Goal: Information Seeking & Learning: Learn about a topic

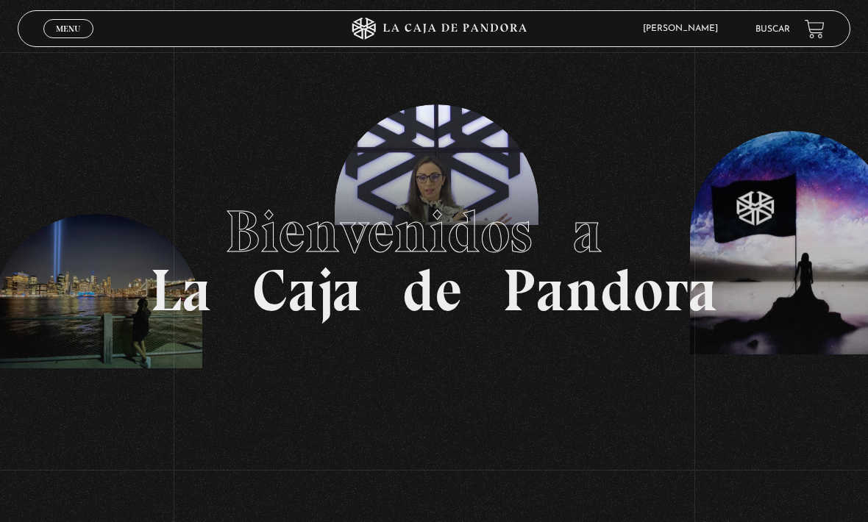
click at [577, 229] on span "Bienvenidos a" at bounding box center [434, 231] width 418 height 71
click at [768, 26] on link "Buscar" at bounding box center [772, 29] width 35 height 9
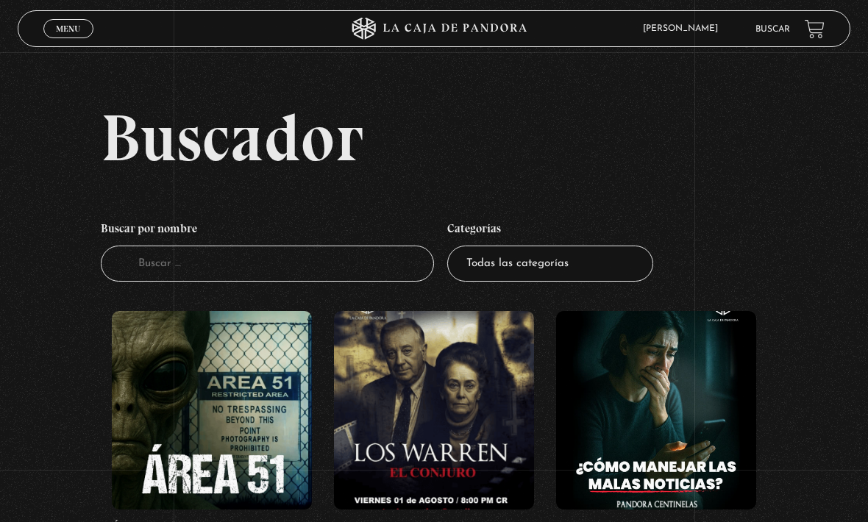
click at [385, 267] on input "Buscador" at bounding box center [267, 264] width 333 height 36
type input "Grammy"
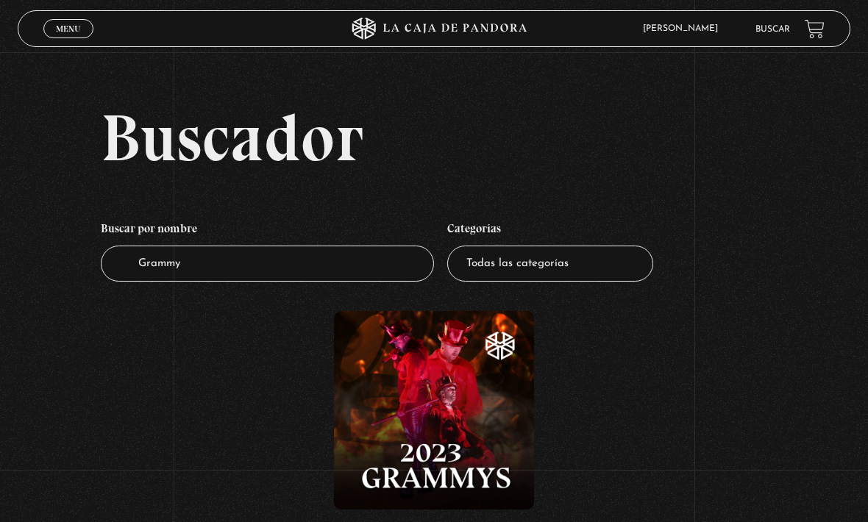
click at [435, 400] on figure at bounding box center [434, 410] width 200 height 199
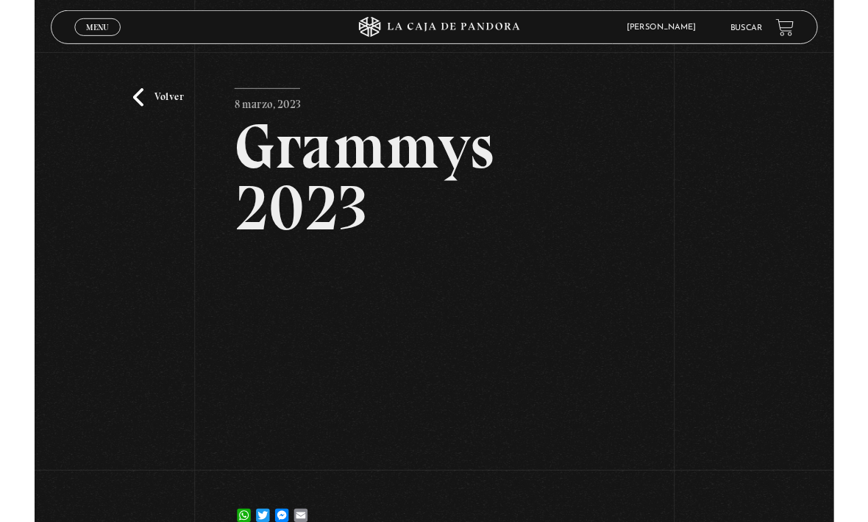
scroll to position [166, 0]
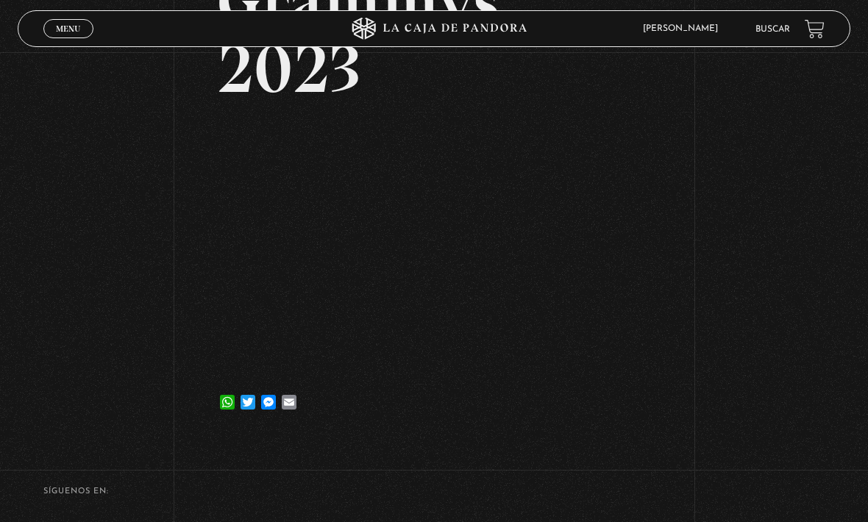
click at [71, 38] on span "Cerrar" at bounding box center [68, 42] width 35 height 10
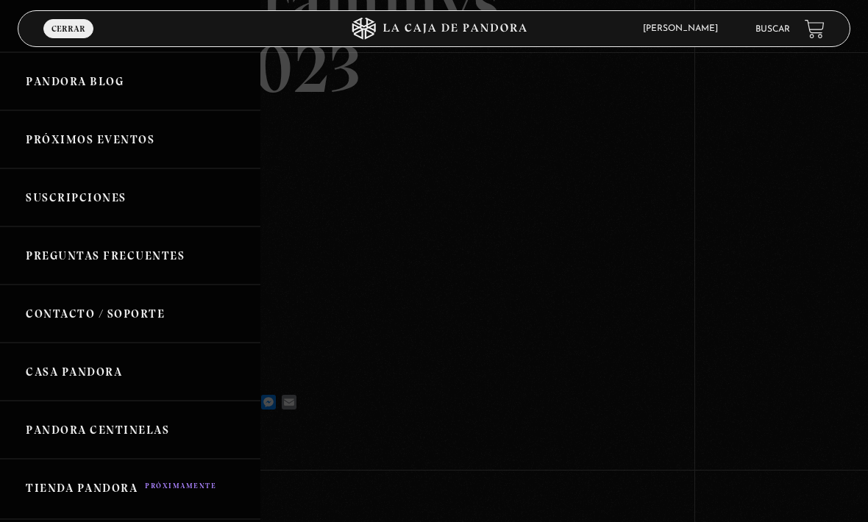
scroll to position [138, 0]
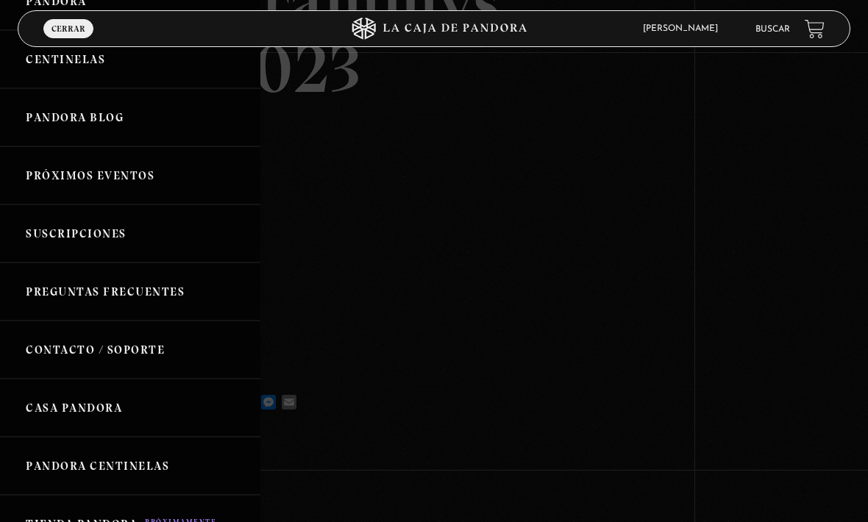
click at [756, 11] on div at bounding box center [434, 261] width 868 height 522
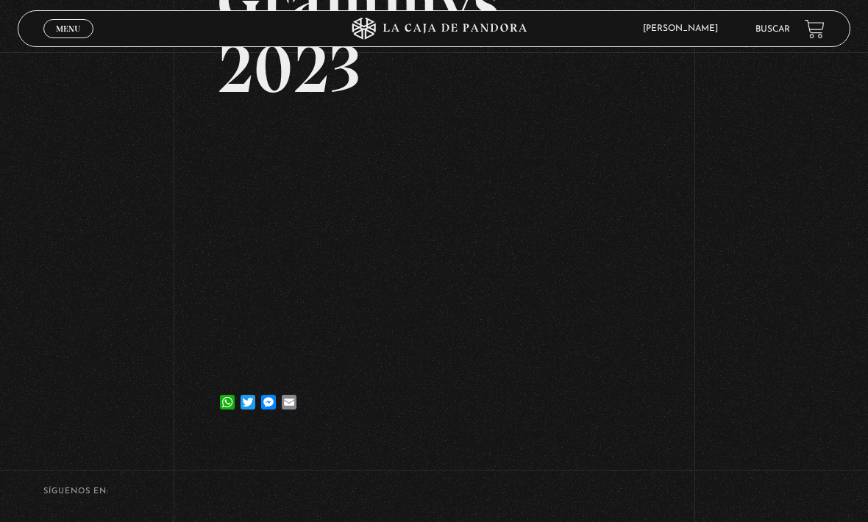
click at [772, 26] on link "Buscar" at bounding box center [772, 29] width 35 height 9
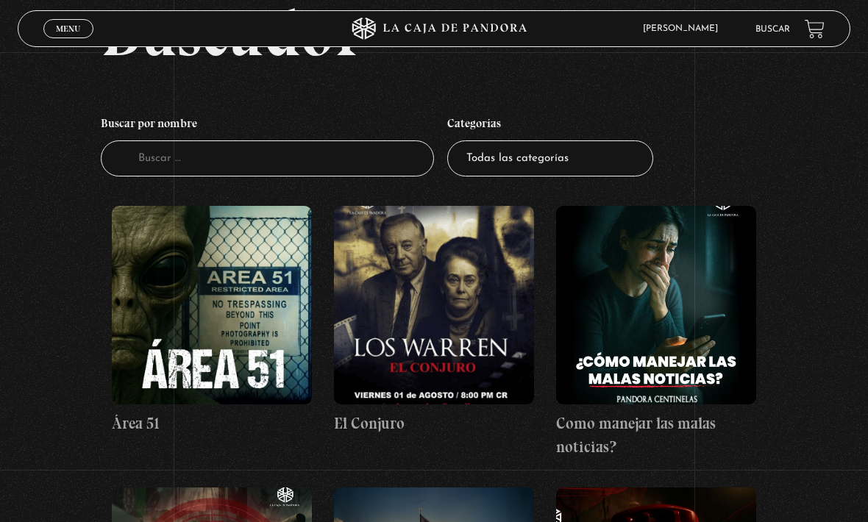
scroll to position [82, 0]
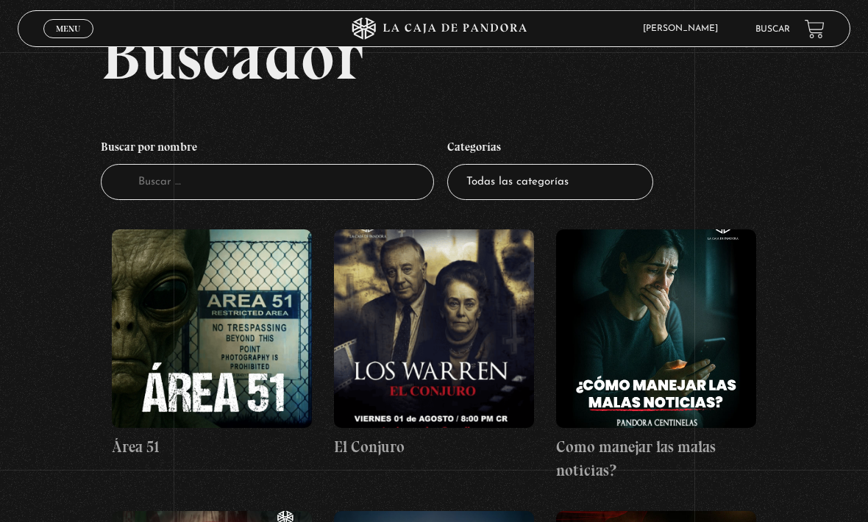
click at [62, 33] on span "Menu" at bounding box center [68, 28] width 24 height 9
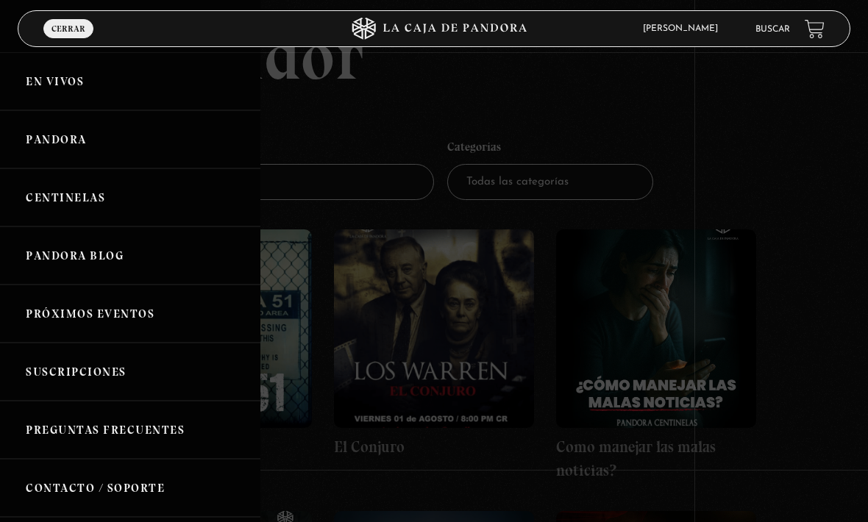
scroll to position [0, 0]
click at [763, 26] on link "Buscar" at bounding box center [772, 29] width 35 height 9
click at [775, 34] on link "Buscar" at bounding box center [772, 29] width 35 height 9
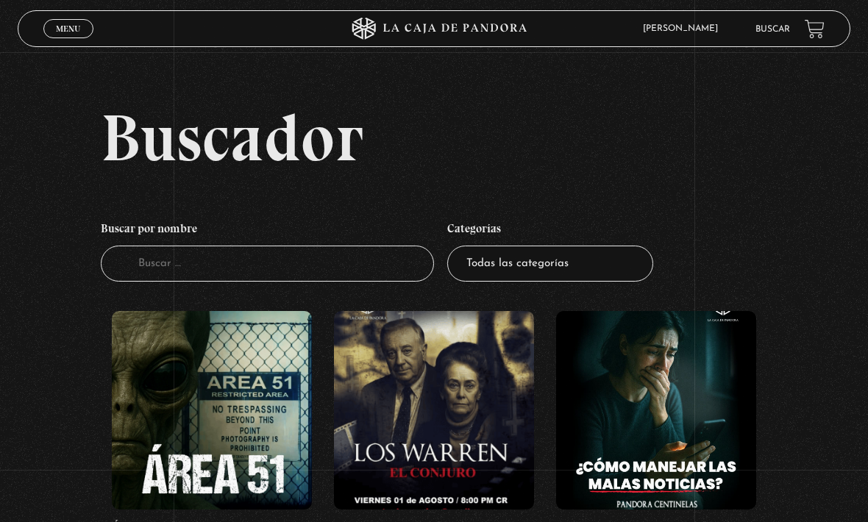
click at [350, 258] on input "Buscador" at bounding box center [267, 264] width 333 height 36
click at [582, 265] on select "Todas las categorías 11:11 Humanitario (1) Amo los Lunes (2) Análisis de series…" at bounding box center [550, 264] width 206 height 36
select select "nuevo-orden-mundial-nwo"
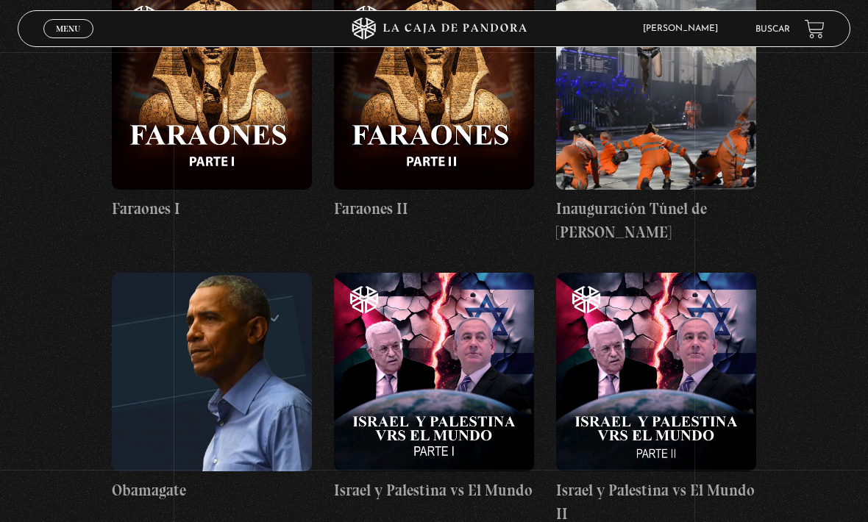
scroll to position [6704, 0]
click at [236, 274] on figure at bounding box center [212, 373] width 200 height 199
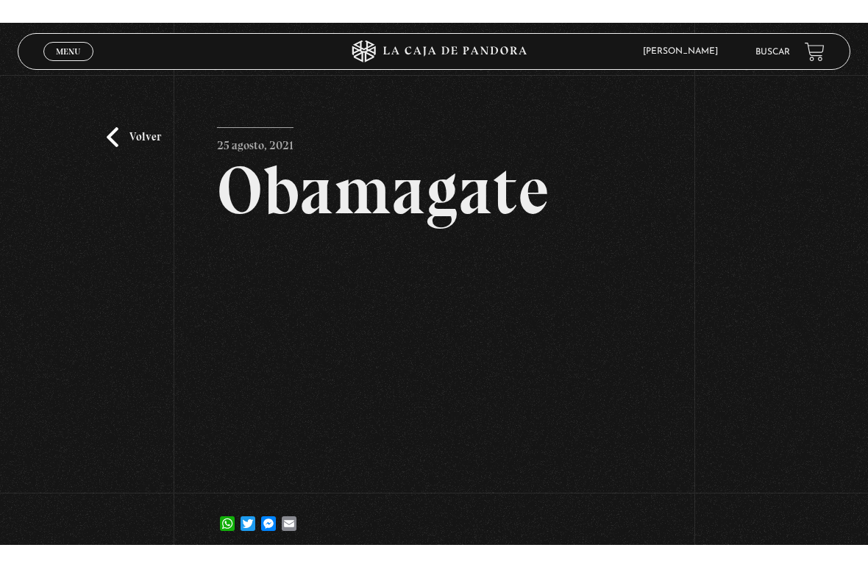
scroll to position [18, 0]
